Goal: Navigation & Orientation: Find specific page/section

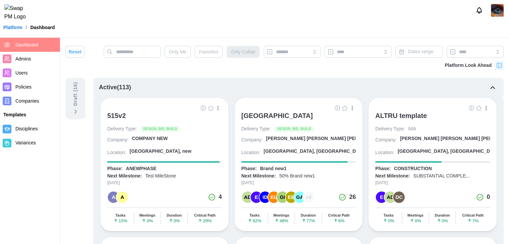
click at [24, 101] on span "Companies" at bounding box center [27, 100] width 24 height 5
